Goal: Information Seeking & Learning: Compare options

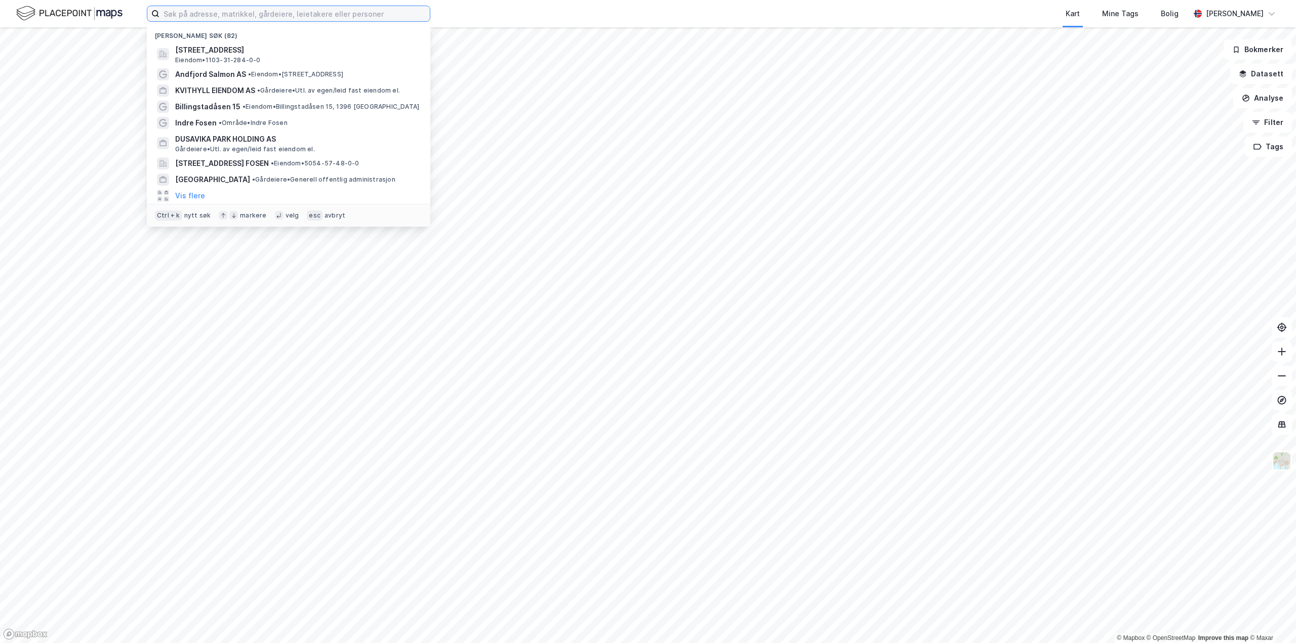
click at [272, 17] on input at bounding box center [294, 13] width 270 height 15
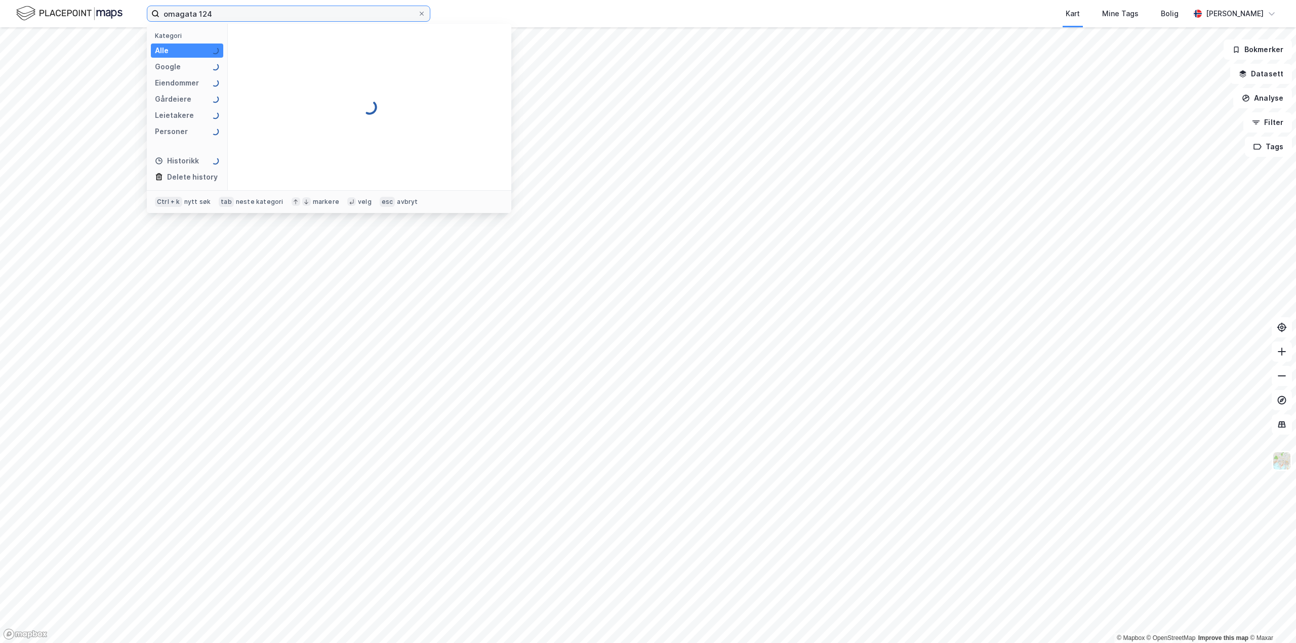
type input "omagata 124"
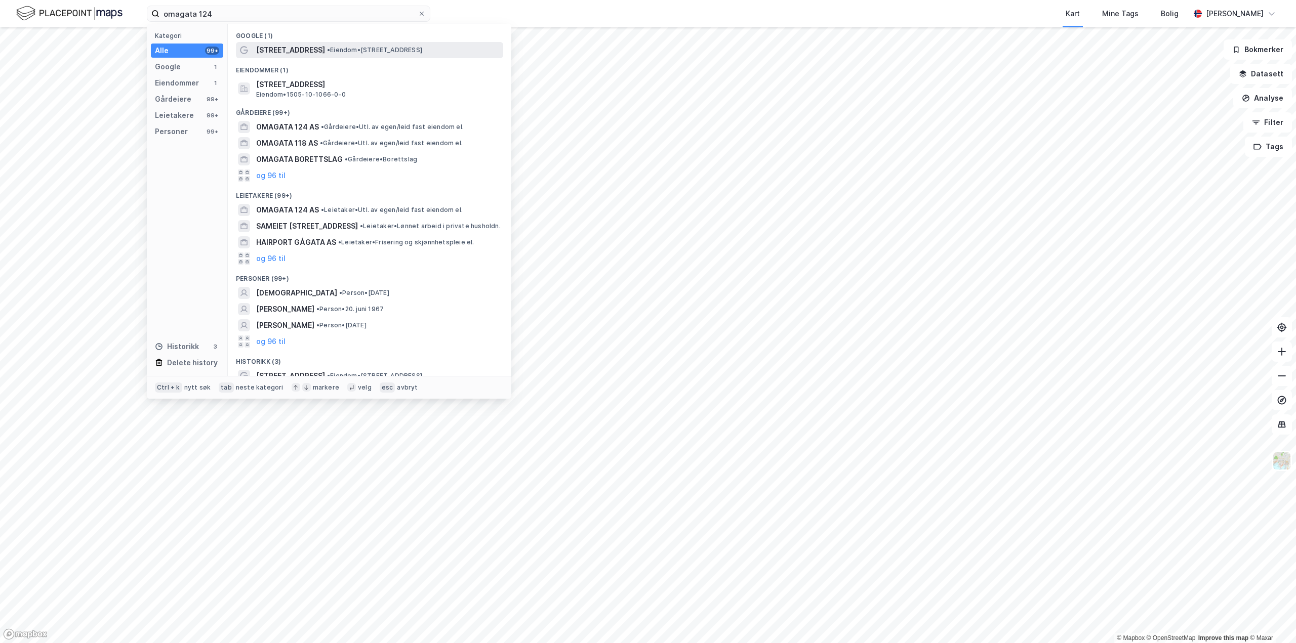
click at [296, 52] on span "[STREET_ADDRESS]" at bounding box center [290, 50] width 69 height 12
